Goal: Check status: Check status

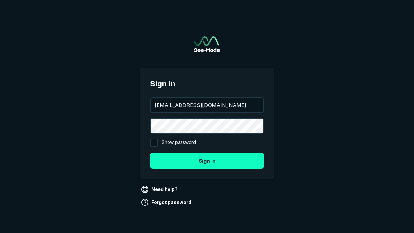
click at [207, 160] on button "Sign in" at bounding box center [207, 161] width 114 height 16
